Goal: Find specific page/section: Find specific page/section

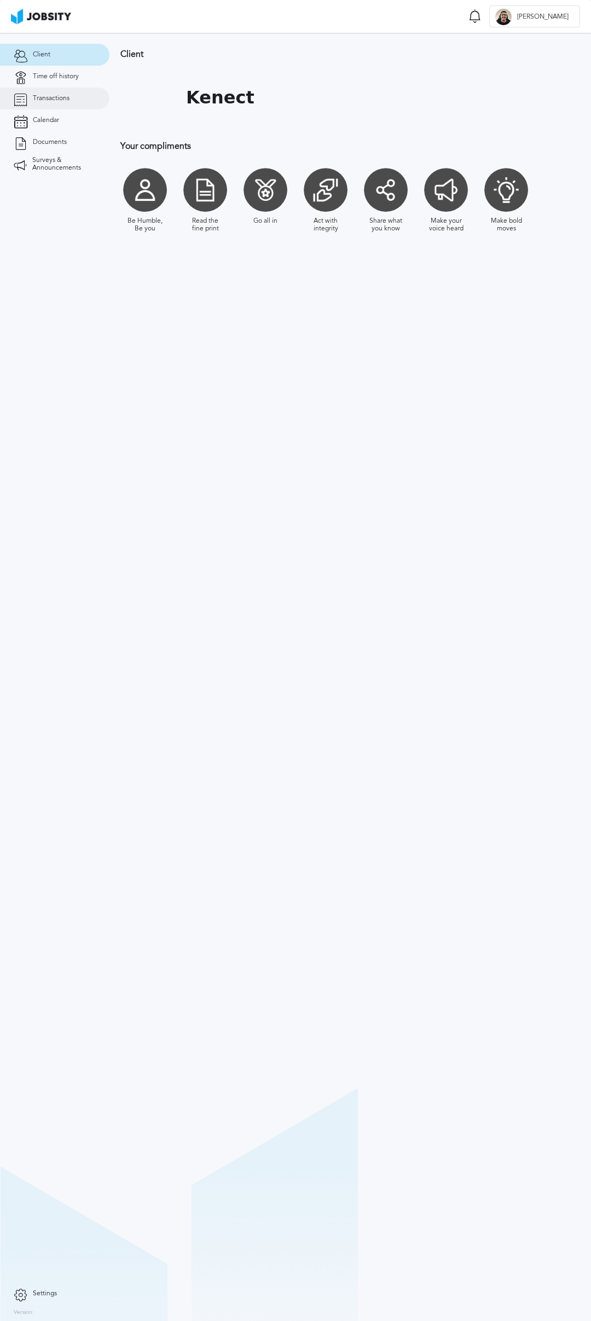
click at [69, 96] on link "Transactions" at bounding box center [54, 99] width 109 height 22
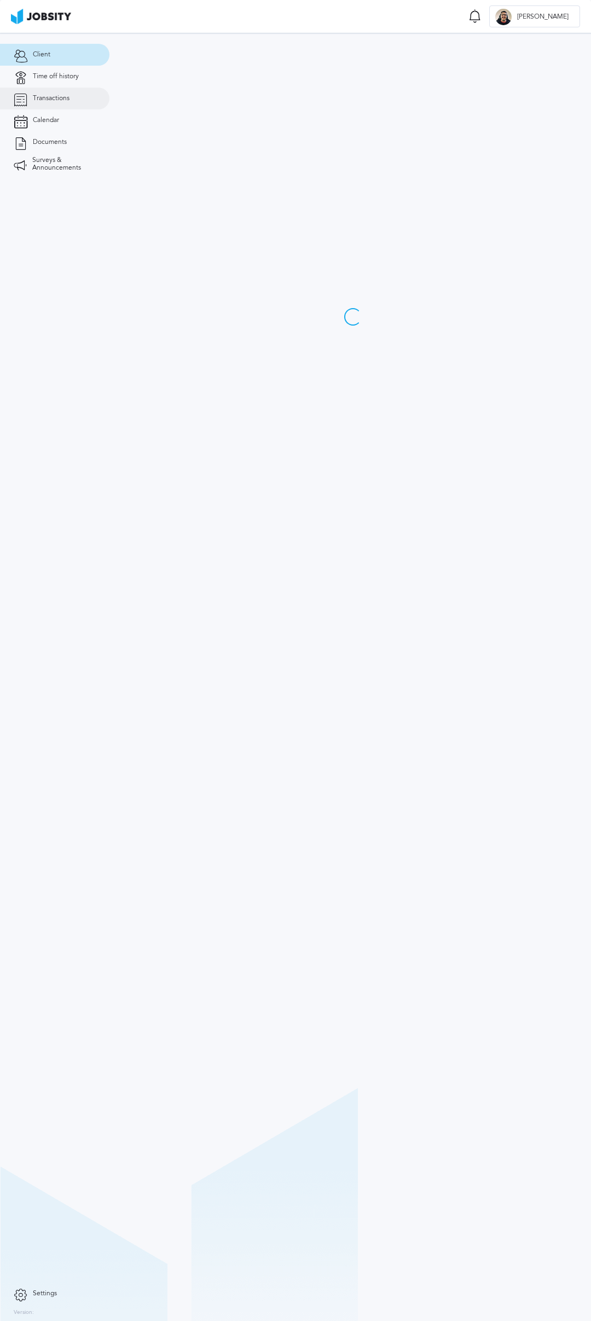
click at [35, 100] on span "Transactions" at bounding box center [51, 99] width 37 height 8
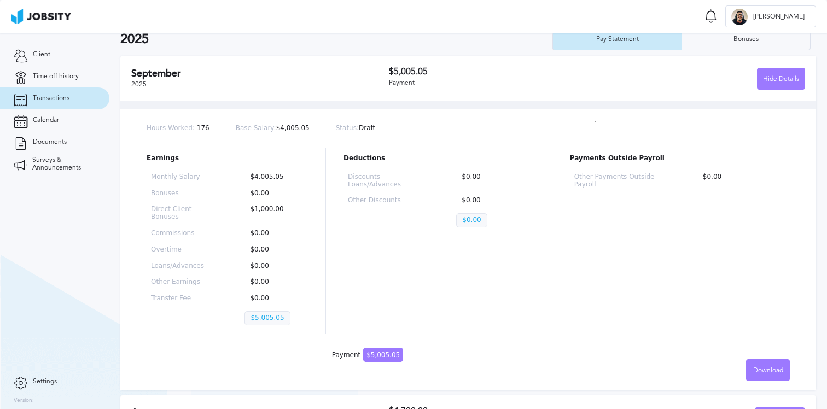
scroll to position [88, 0]
